Goal: Task Accomplishment & Management: Complete application form

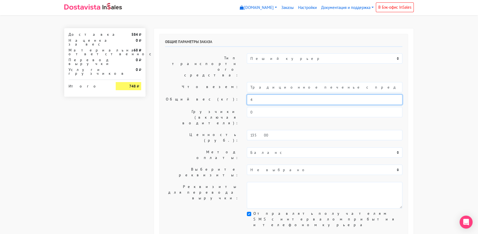
drag, startPoint x: 259, startPoint y: 84, endPoint x: 231, endPoint y: 83, distance: 27.4
click at [231, 94] on div "Общий вес (кг): 4" at bounding box center [283, 99] width 245 height 10
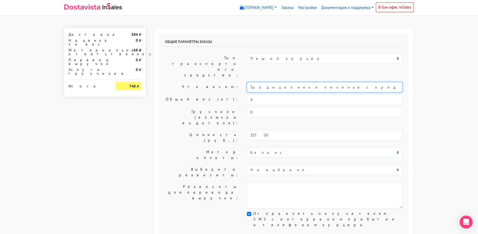
click at [251, 82] on input "Традиционное печенье с предсказаниями (Текст на заказ)" at bounding box center [324, 87] width 155 height 10
type input "Короб: 50*40*30 см, 4 кг // Традиционное печенье с предсказаниями (Текст на зак…"
click at [203, 94] on label "Общий вес (кг):" at bounding box center [202, 99] width 82 height 10
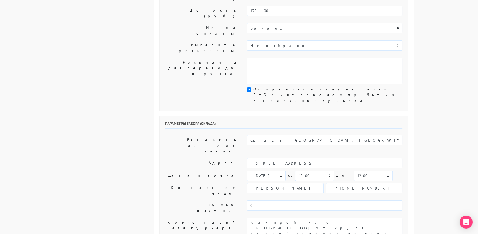
scroll to position [135, 0]
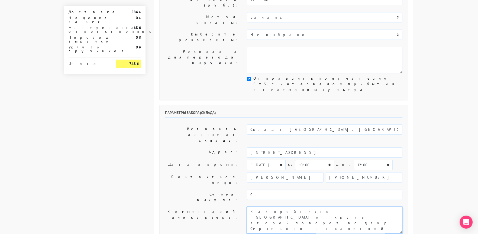
click at [250, 207] on textarea "Как пройти: по [GEOGRAPHIC_DATA] от круга второй поворот во двор. Серые ворота …" at bounding box center [324, 220] width 155 height 27
click at [259, 207] on textarea "Как пройти: по [GEOGRAPHIC_DATA] от круга второй поворот во двор. Серые ворота …" at bounding box center [324, 220] width 155 height 27
click at [357, 207] on textarea "Как пройти: по [GEOGRAPHIC_DATA] от круга второй поворот во двор. Серые ворота …" at bounding box center [324, 220] width 155 height 27
type textarea "Заказ 30903. Просьба доставить 12-16 часов. Спасибо! Как пройти: по [GEOGRAPHIC…"
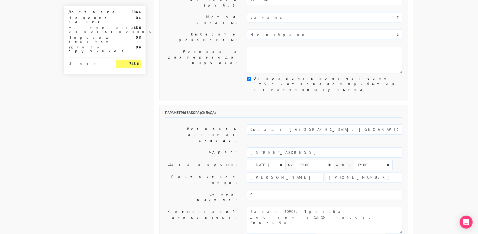
click at [169, 105] on div "Параметры забора (склада) Вставить данные из склада: Склад г [GEOGRAPHIC_DATA],…" at bounding box center [283, 173] width 248 height 136
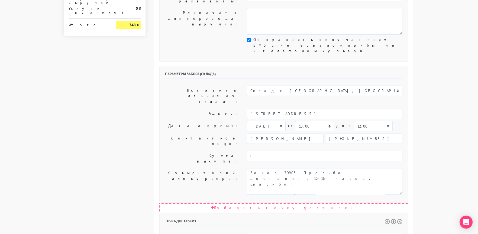
scroll to position [265, 0]
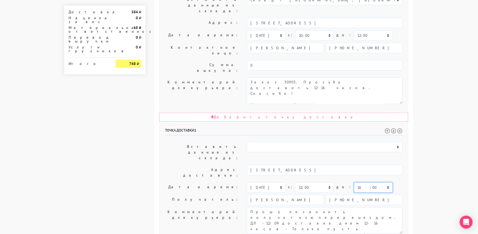
click at [354, 182] on select "00:00 00:30 01:00 01:30 02:00 02:30 03:00 03:30 04:00 04:30 05:00 05:30 06:00 0…" at bounding box center [373, 187] width 39 height 10
select select "15:30"
click at [354, 182] on select "00:00 00:30 01:00 01:30 02:00 02:30 03:00 03:30 04:00 04:30 05:00 05:30 06:00 0…" at bounding box center [373, 187] width 39 height 10
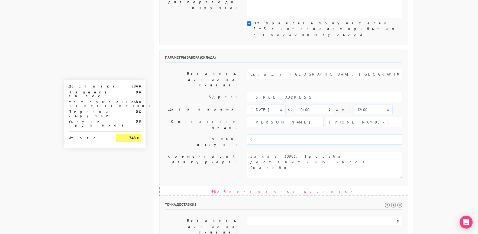
scroll to position [102, 0]
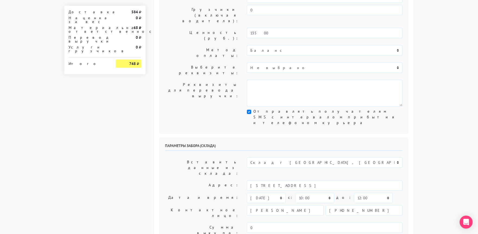
drag, startPoint x: 276, startPoint y: 170, endPoint x: 369, endPoint y: 175, distance: 92.7
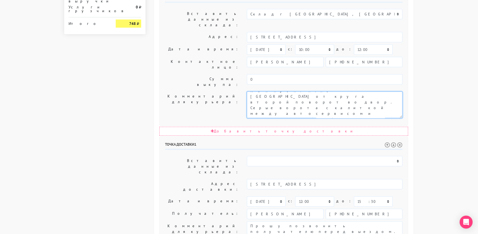
scroll to position [265, 0]
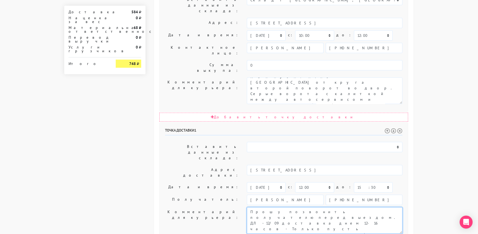
click at [328, 207] on textarea "Прошу позвонить получателю перед выездом. ДЛ -12/09 доставка днем 12- 16 часов …" at bounding box center [324, 220] width 155 height 27
drag, startPoint x: 328, startPoint y: 123, endPoint x: 398, endPoint y: 123, distance: 70.1
click at [398, 207] on textarea "Прошу позвонить получателю перед выездом. ДЛ -12/09 доставка днем 12- 16 часов …" at bounding box center [324, 220] width 155 height 27
paste textarea "росьба доставить 12-16 часов. Спасибо!"
click at [325, 207] on textarea "Прошу позвонить получателю перед выездом. ДЛ -12/09 доставка днем 12- 16 часов …" at bounding box center [324, 220] width 155 height 27
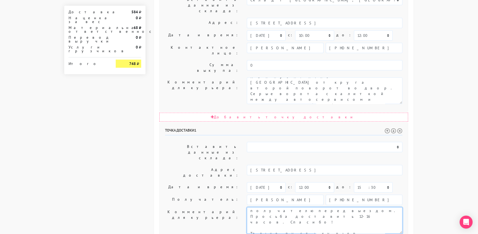
scroll to position [17, 0]
drag, startPoint x: 264, startPoint y: 135, endPoint x: 337, endPoint y: 148, distance: 74.0
click at [337, 148] on div "Точка доставки 1 Вставить данные из склада: Склад г [GEOGRAPHIC_DATA], [GEOGRAP…" at bounding box center [283, 217] width 248 height 188
type textarea "Прошу позвонить получателю перед выездом. Просьба доставить 12-16 часов. Спасиб…"
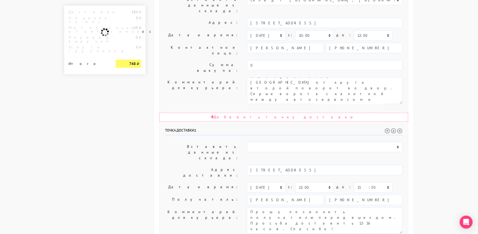
click at [436, 107] on body "[DOMAIN_NAME] [DOMAIN_NAME] Выйти Заказы Настройки 0" at bounding box center [239, 38] width 478 height 606
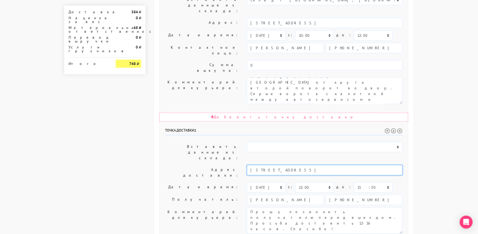
click at [318, 165] on input "[STREET_ADDRESS]" at bounding box center [324, 170] width 155 height 10
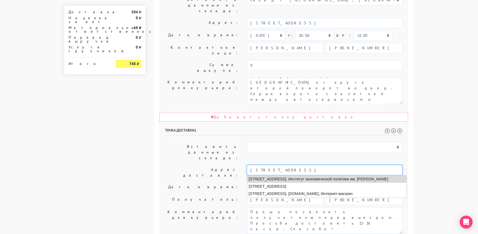
click at [312, 175] on li "[STREET_ADDRESS]. Институт экономической политики им. [PERSON_NAME]" at bounding box center [326, 178] width 159 height 7
type input "[STREET_ADDRESS]. Институт экономической политики им. [PERSON_NAME]"
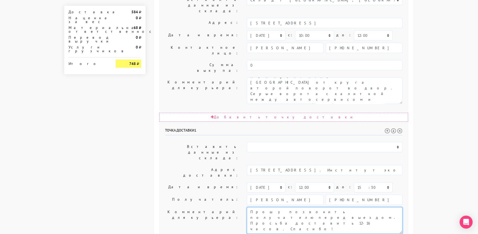
click at [399, 207] on textarea "Прошу позвонить получателю перед выездом. ДЛ -12/09 доставка днем 12- 16 часов …" at bounding box center [324, 220] width 155 height 27
paste textarea "(экономический институт) У проходной встретим"
click at [301, 207] on textarea "Прошу позвонить получателю перед выездом. ДЛ -12/09 доставка днем 12- 16 часов …" at bounding box center [324, 220] width 155 height 27
drag, startPoint x: 251, startPoint y: 129, endPoint x: 246, endPoint y: 131, distance: 5.6
click at [246, 207] on div "Прошу позвонить получателю перед выездом. ДЛ -12/09 доставка днем 12- 16 часов …" at bounding box center [325, 220] width 164 height 27
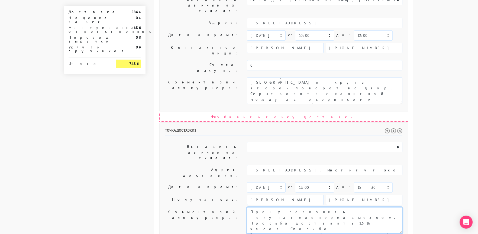
drag, startPoint x: 295, startPoint y: 129, endPoint x: 290, endPoint y: 130, distance: 4.6
click at [290, 207] on textarea "Прошу позвонить получателю перед выездом. ДЛ -12/09 доставка днем 12- 16 часов …" at bounding box center [324, 220] width 155 height 27
click at [338, 207] on textarea "Прошу позвонить получателю перед выездом. ДЛ -12/09 доставка днем 12- 16 часов …" at bounding box center [324, 220] width 155 height 27
type textarea "Прошу позвонить получателю перед выездом. Просьба доставить 12-16 часов. Спасиб…"
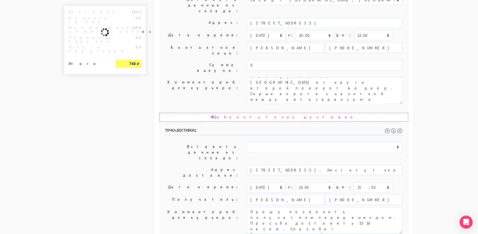
click at [196, 207] on label "Комментарий для курьера:" at bounding box center [202, 220] width 82 height 27
